Goal: Contribute content

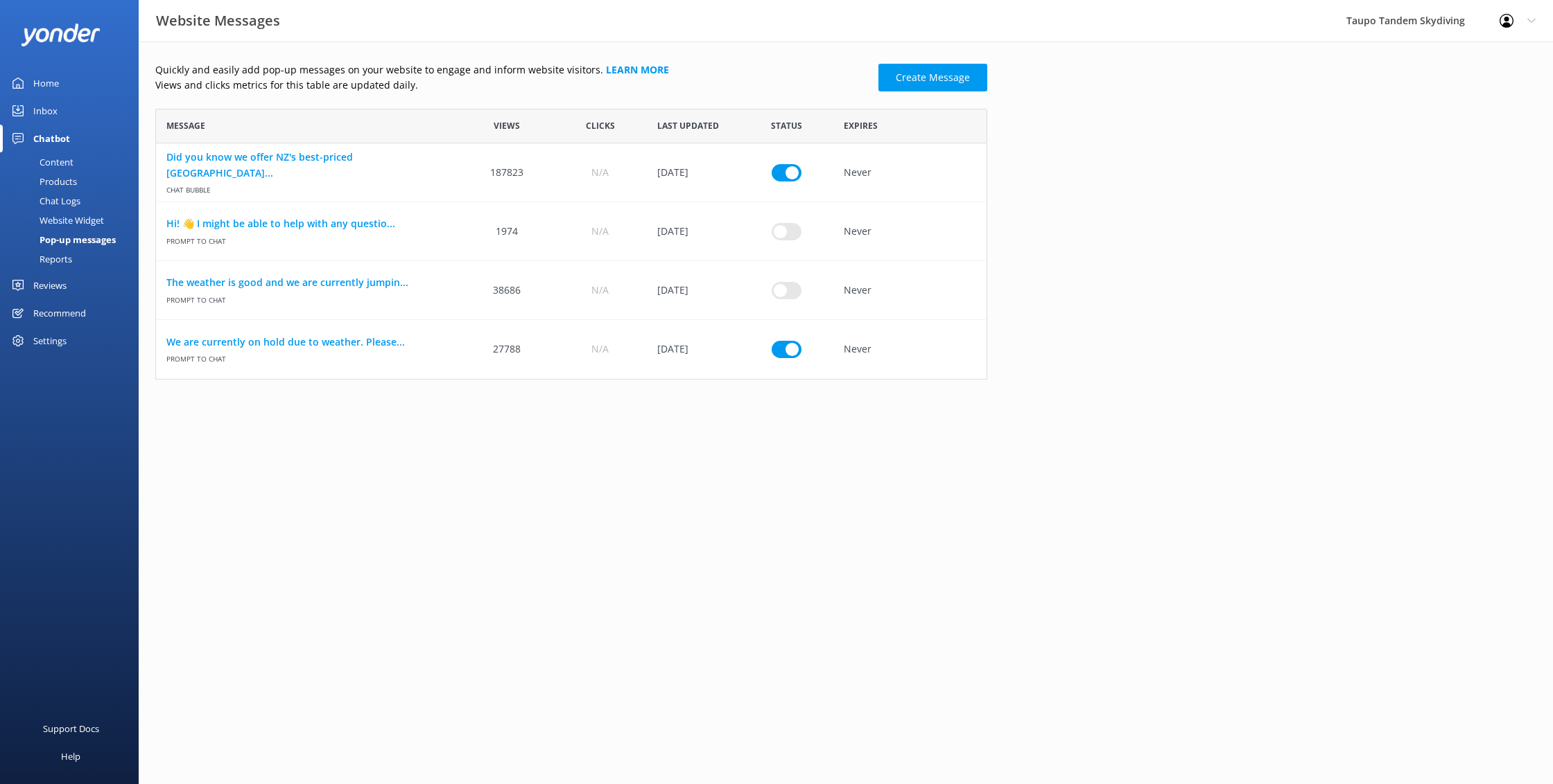
scroll to position [271, 831]
click at [783, 351] on input "row" at bounding box center [786, 349] width 30 height 17
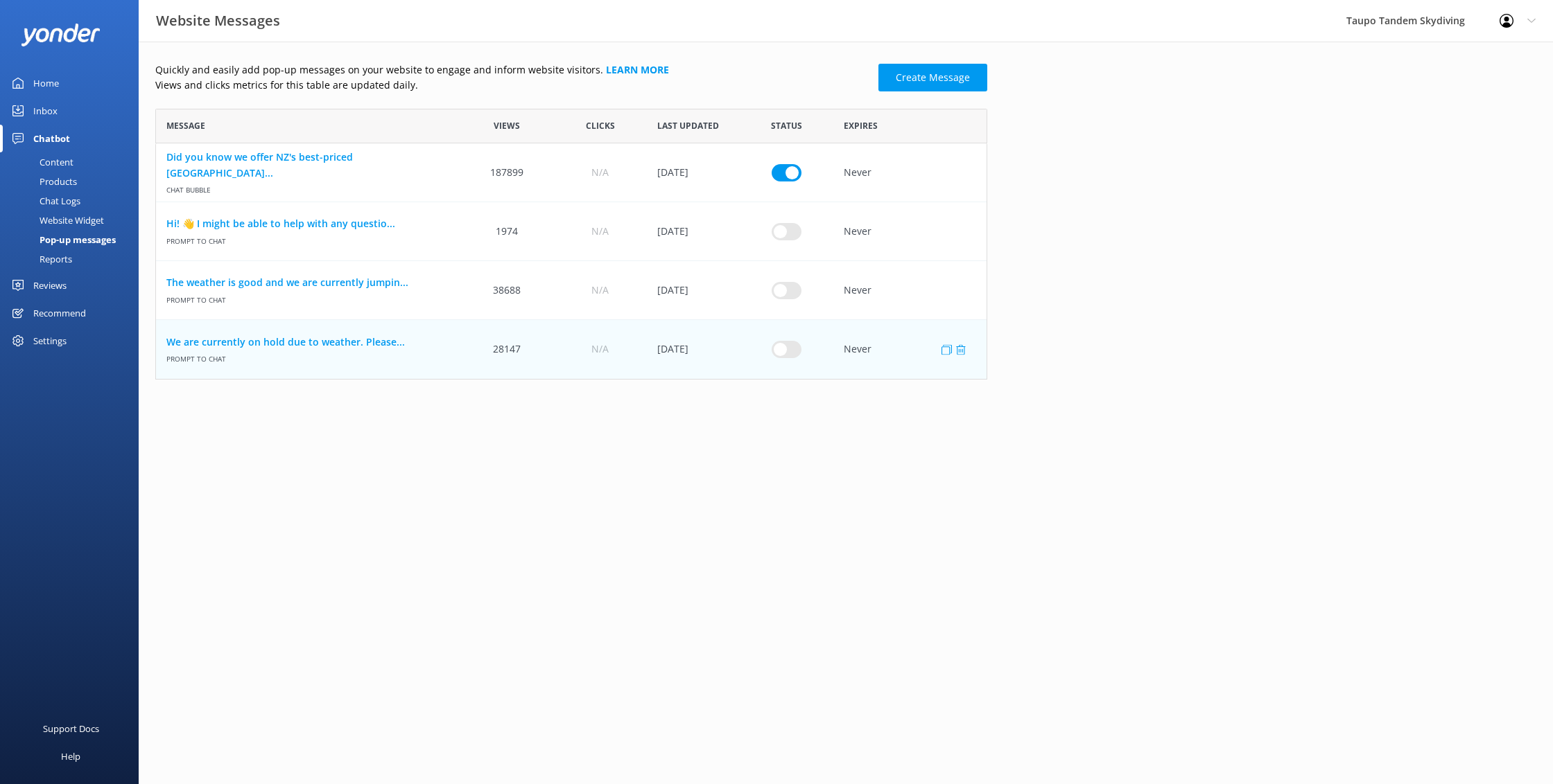
click at [787, 352] on input "row" at bounding box center [786, 349] width 30 height 17
checkbox input "true"
click at [315, 342] on link "We are currently on hold due to weather. Please..." at bounding box center [308, 342] width 283 height 15
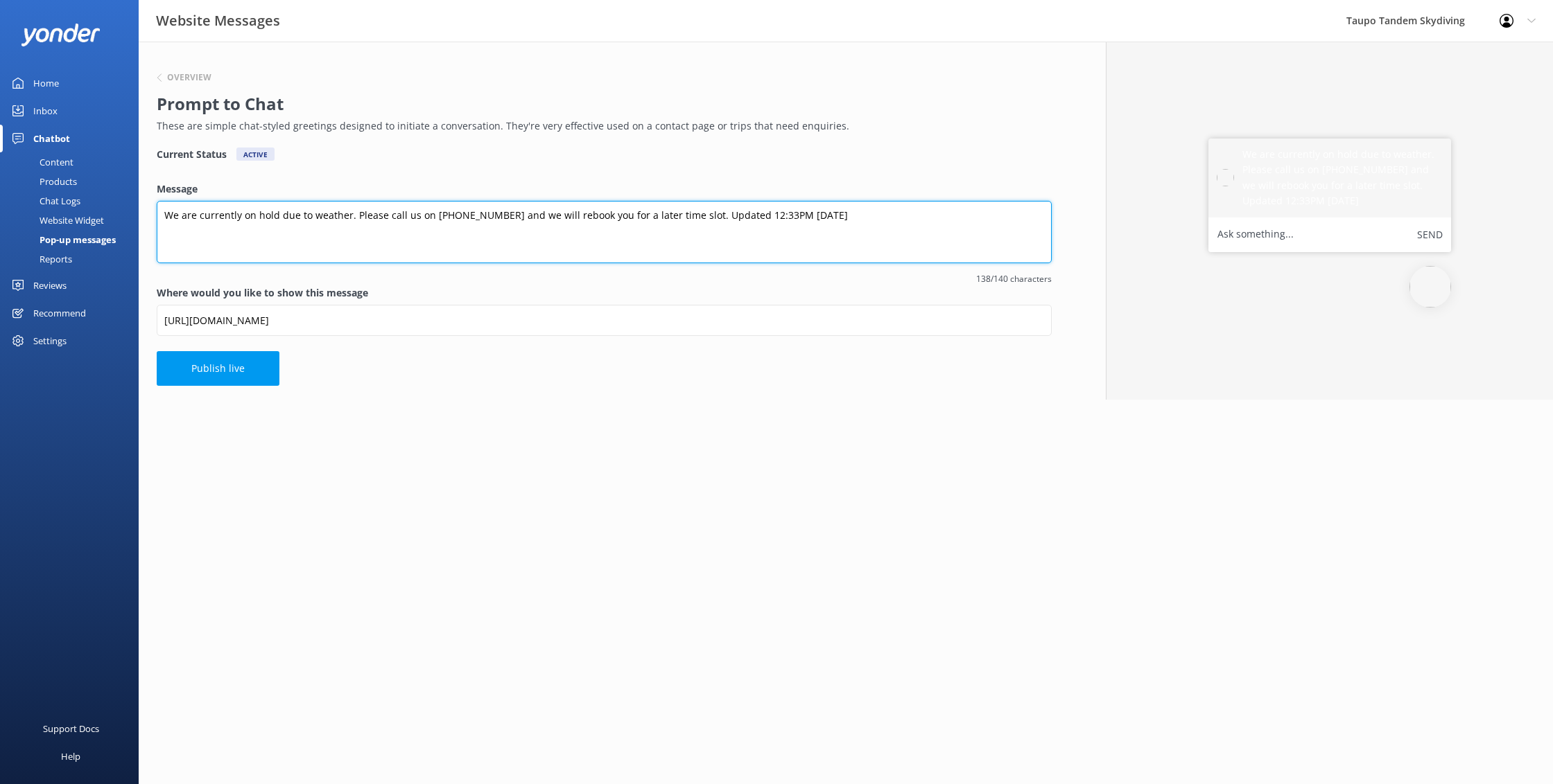
click at [736, 214] on textarea "We are currently on hold due to weather. Please call us on [PHONE_NUMBER] and w…" at bounding box center [604, 232] width 895 height 62
click at [778, 215] on textarea "We are currently on hold due to weather. Please call us on [PHONE_NUMBER] and w…" at bounding box center [604, 232] width 895 height 62
type textarea "We are currently on hold due to weather. Please call us on [PHONE_NUMBER] and w…"
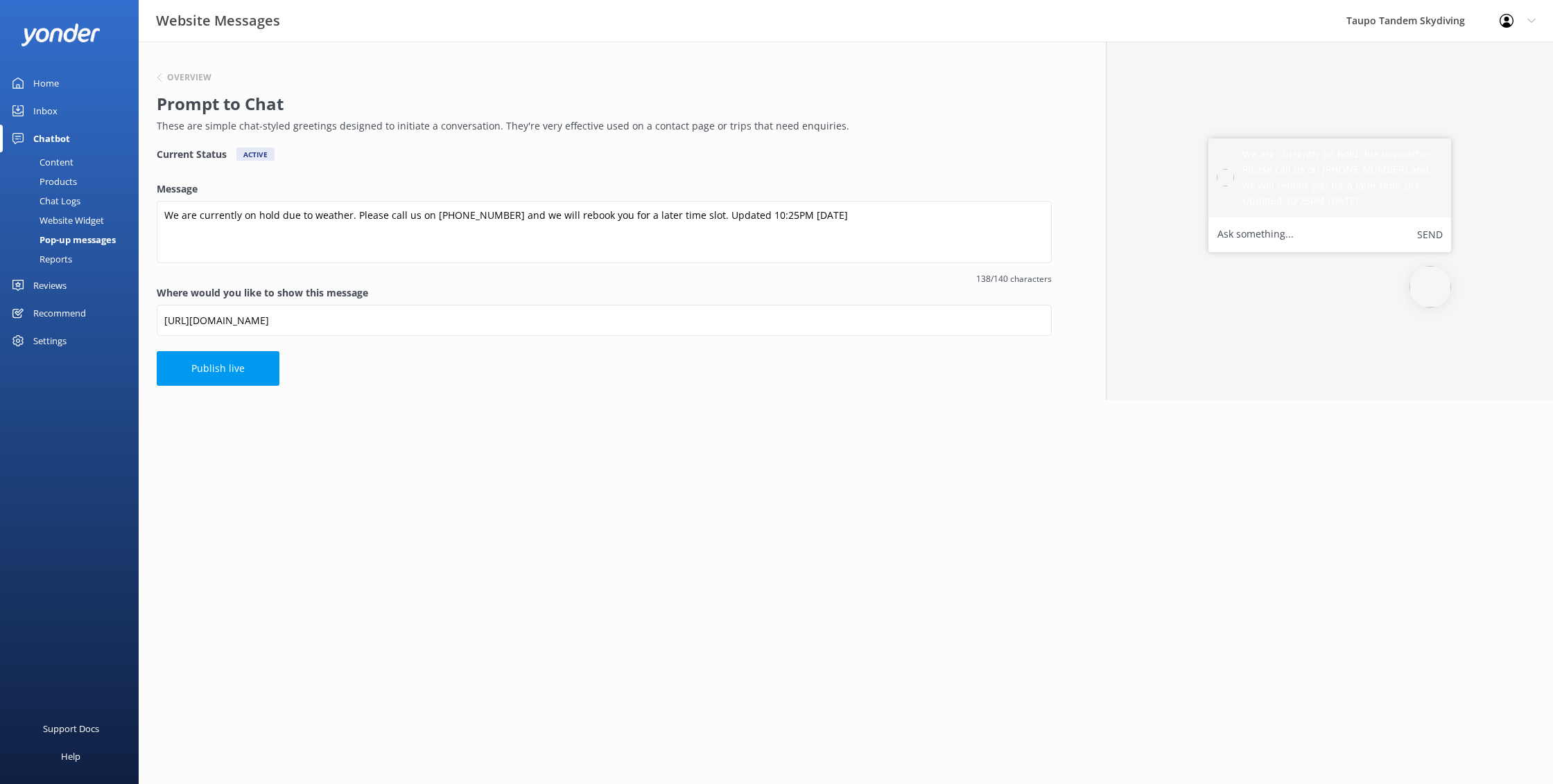
click at [232, 370] on button "Publish live" at bounding box center [218, 369] width 123 height 35
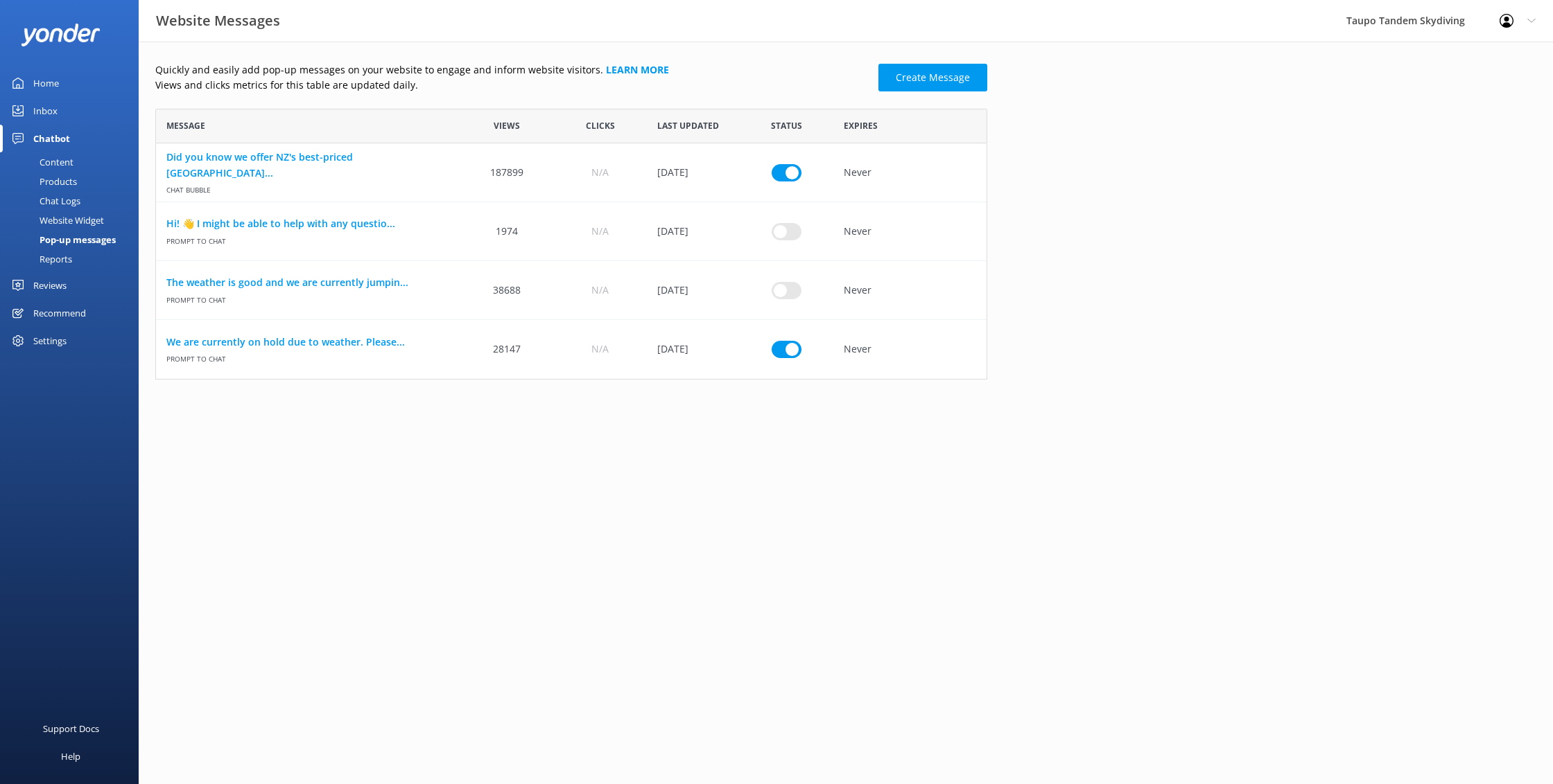
scroll to position [271, 831]
